Goal: Leave review/rating

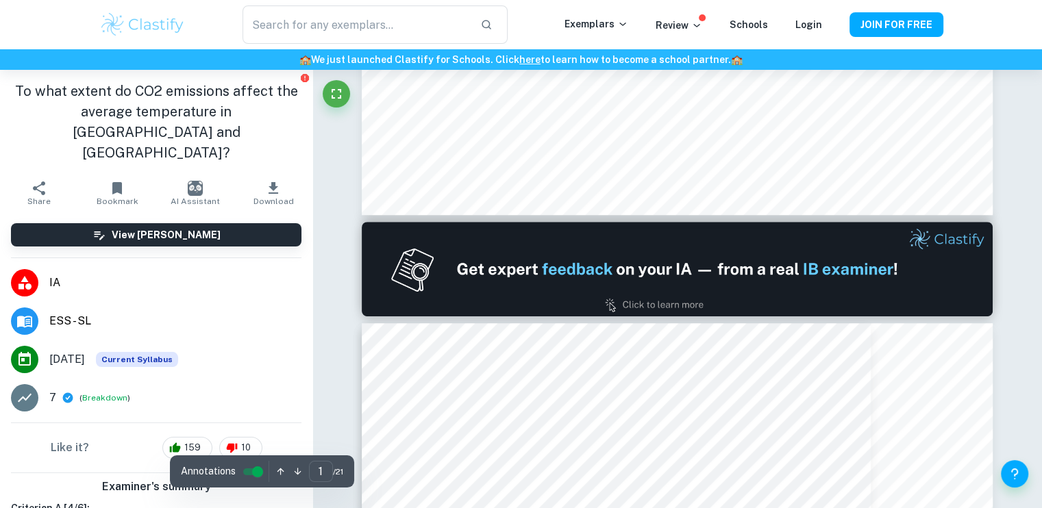
scroll to position [1096, 0]
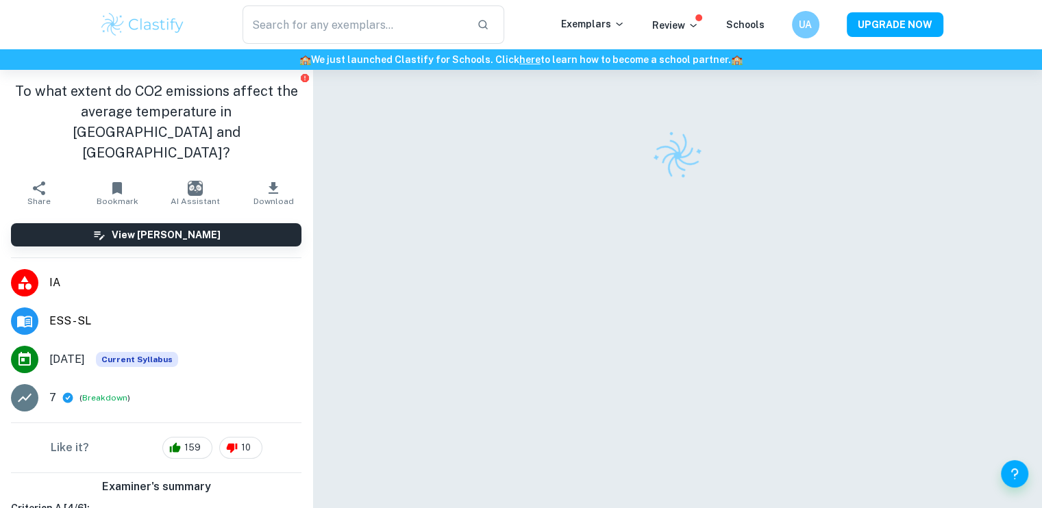
scroll to position [70, 0]
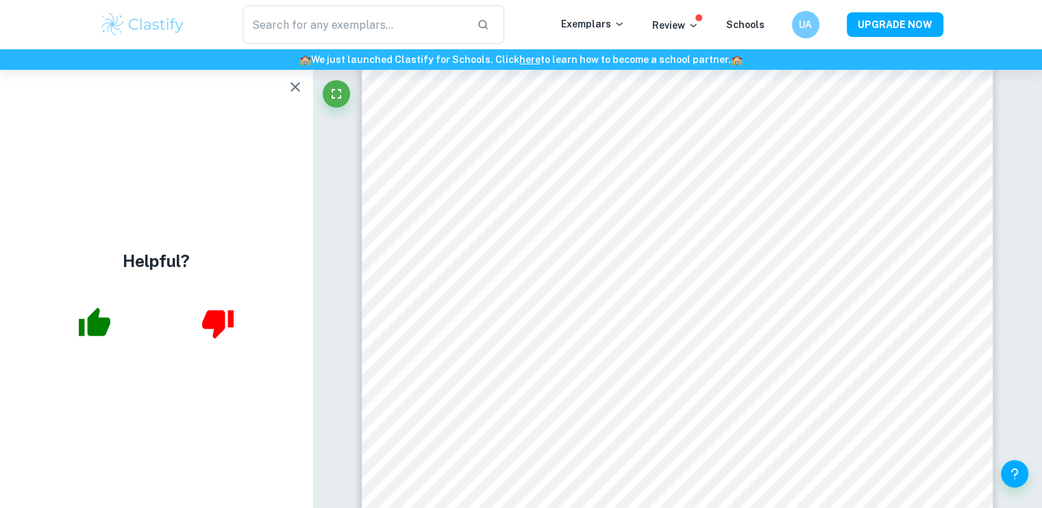
click at [203, 261] on div "Helpful?" at bounding box center [156, 289] width 312 height 438
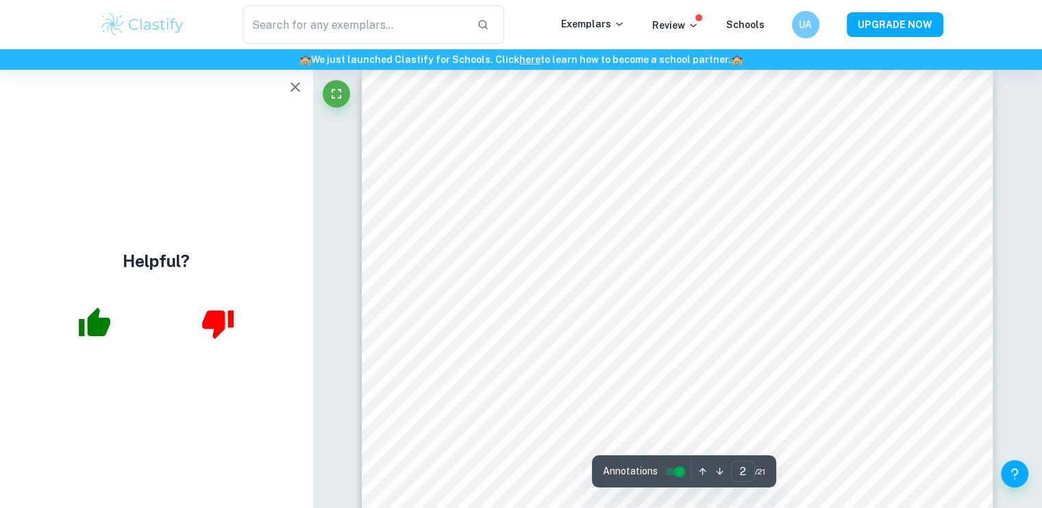
scroll to position [960, 0]
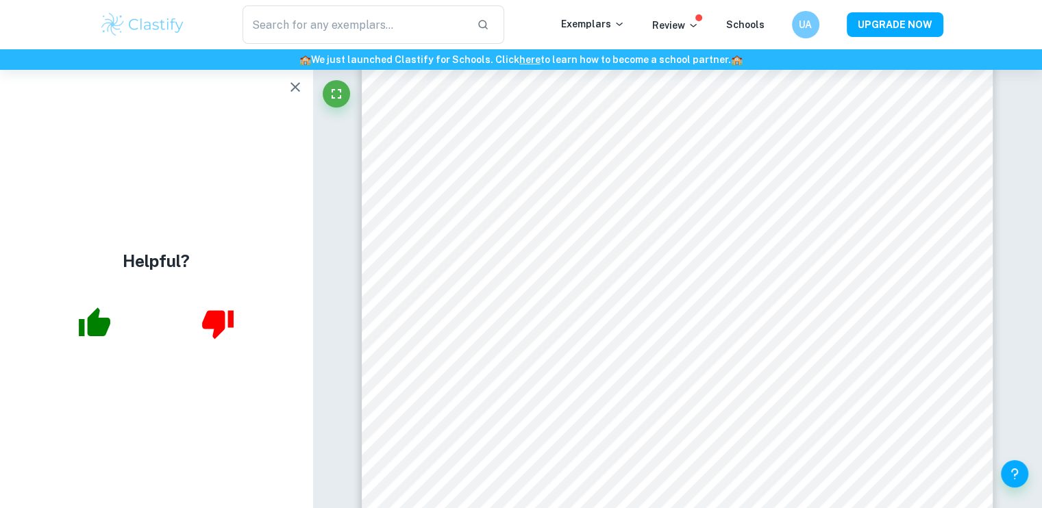
click at [296, 87] on icon "button" at bounding box center [295, 87] width 16 height 16
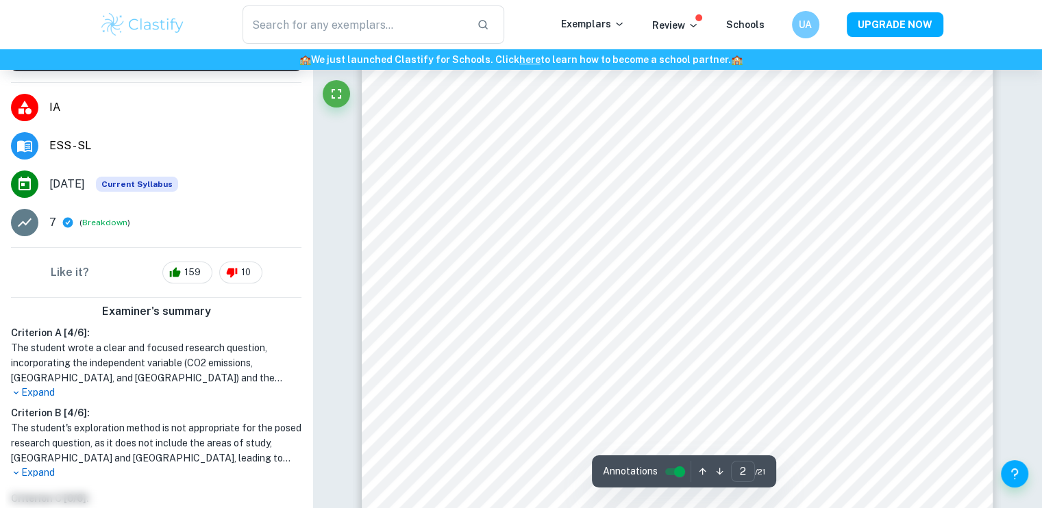
scroll to position [274, 0]
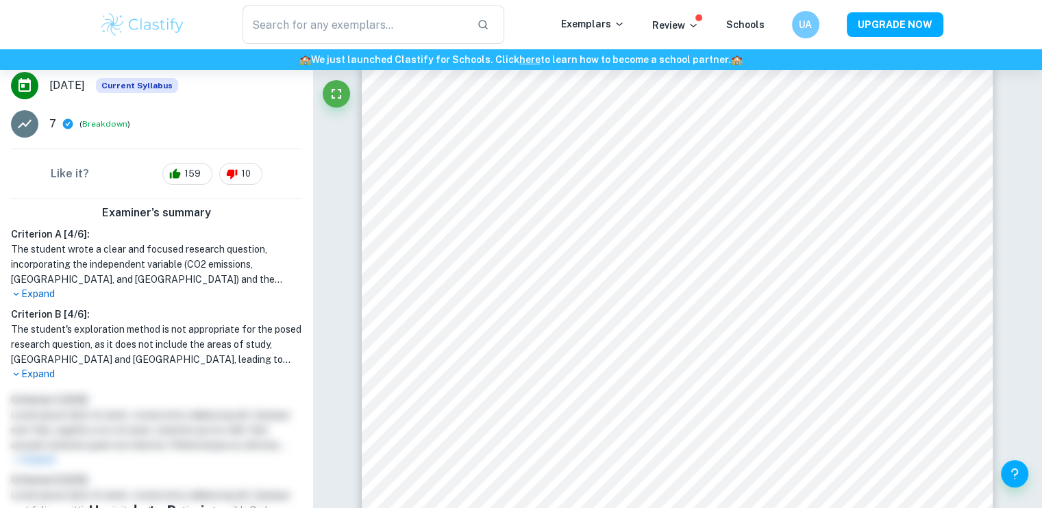
click at [35, 367] on p "Expand" at bounding box center [156, 374] width 290 height 14
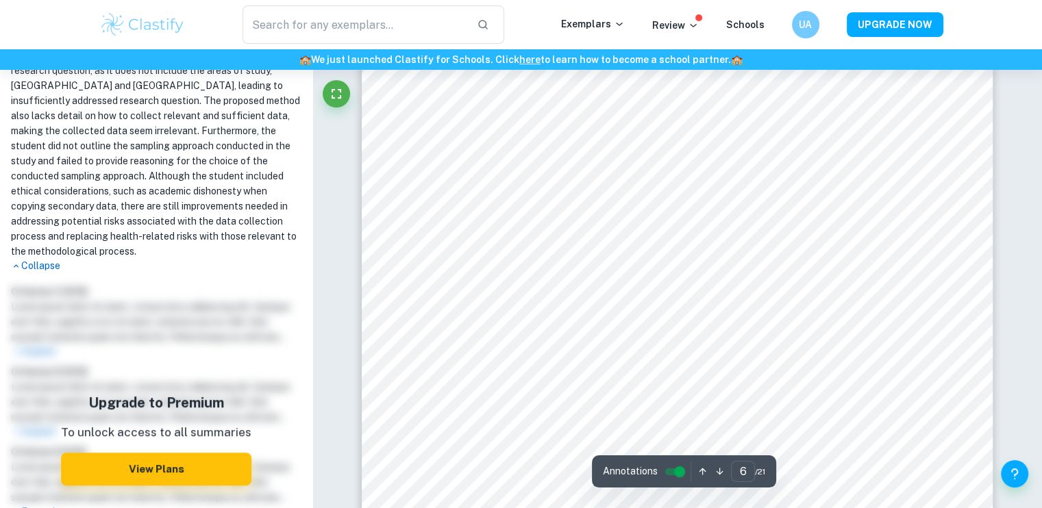
scroll to position [4656, 0]
type input "8"
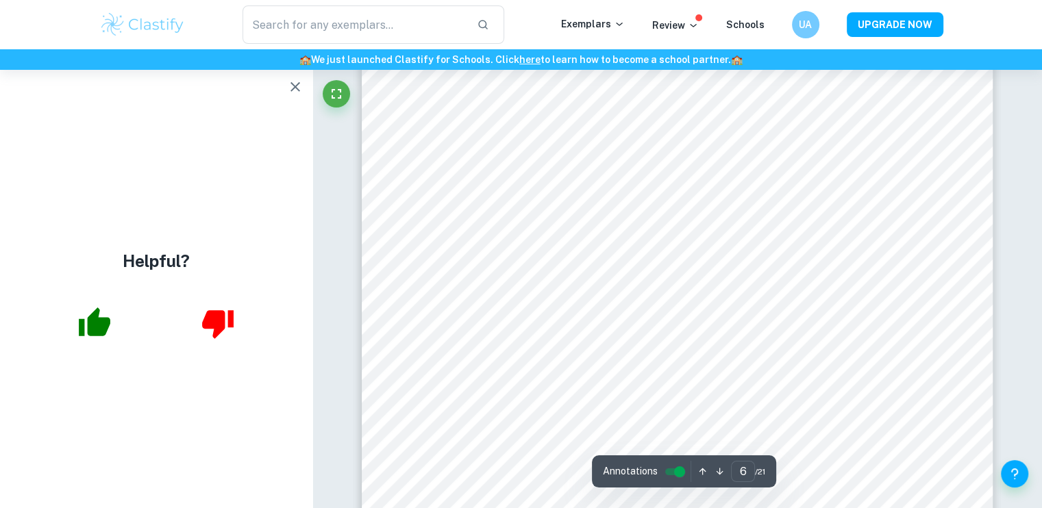
scroll to position [4451, 0]
type input "4"
